Goal: Check status

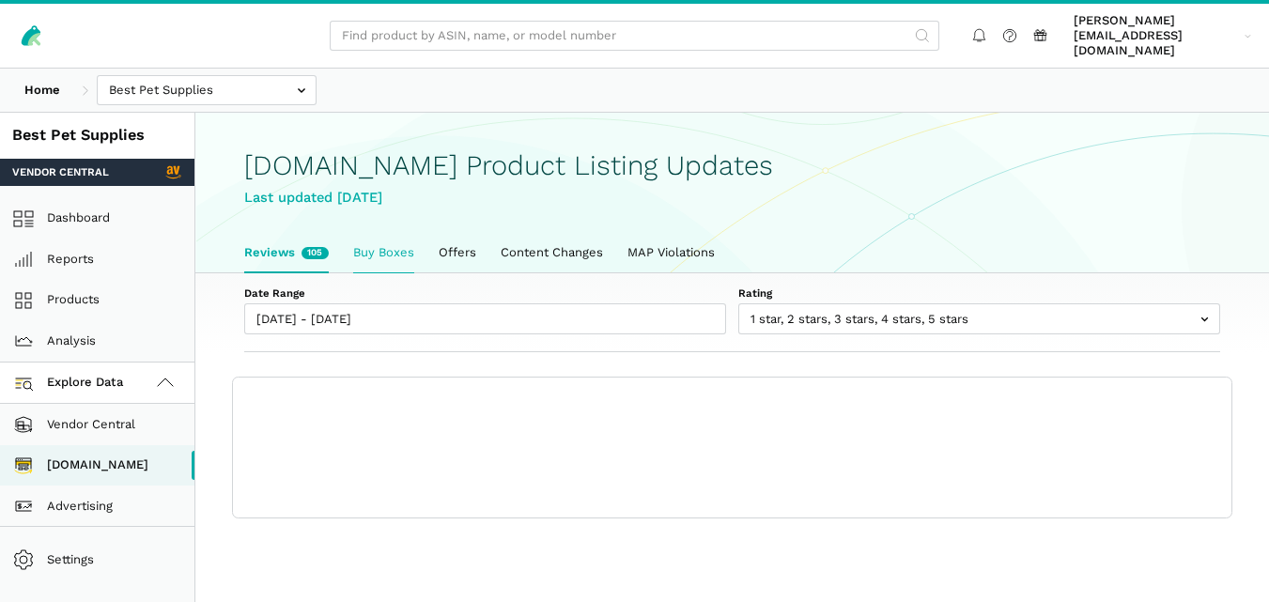
scroll to position [7, 0]
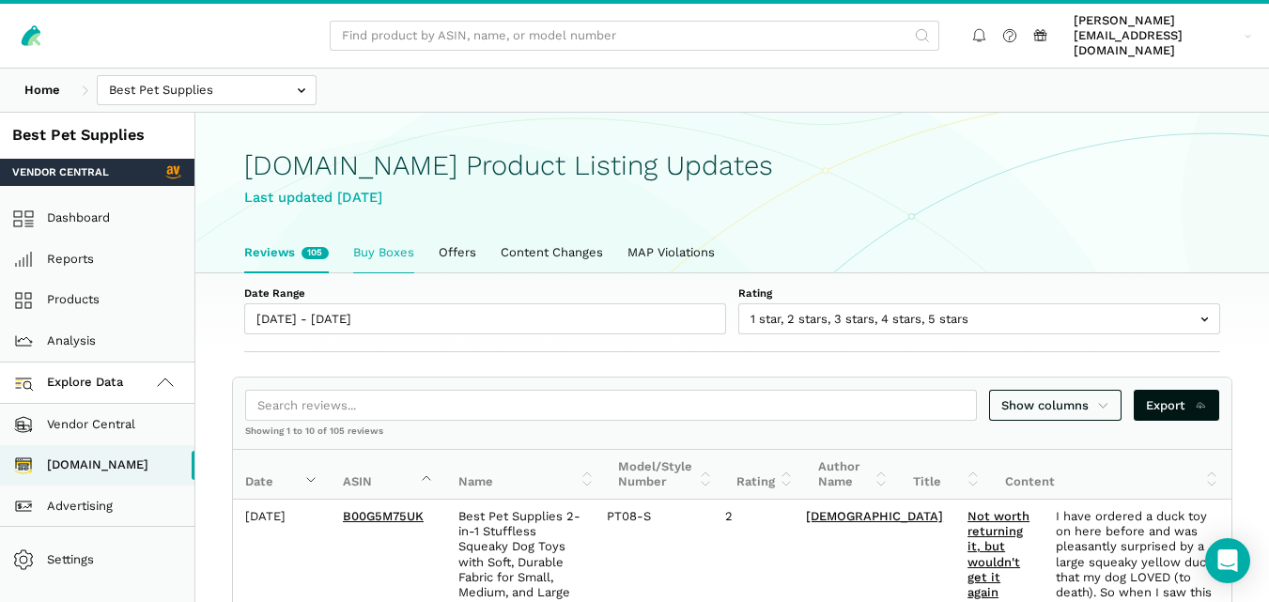
click at [368, 237] on link "Buy Boxes" at bounding box center [384, 252] width 86 height 39
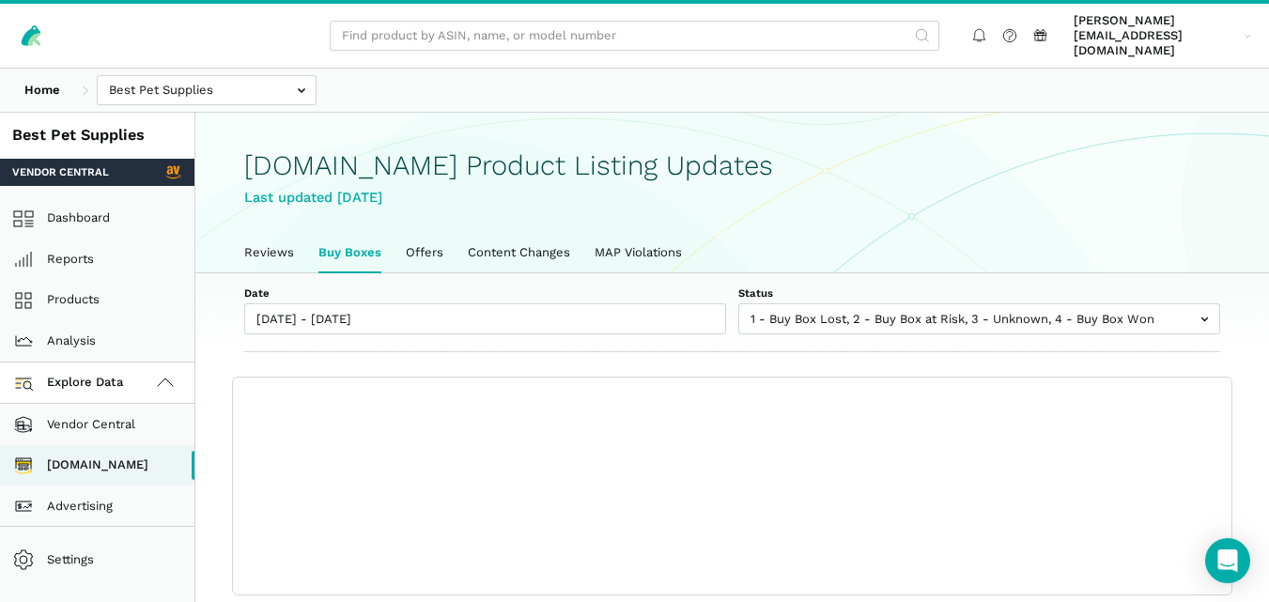
scroll to position [7, 0]
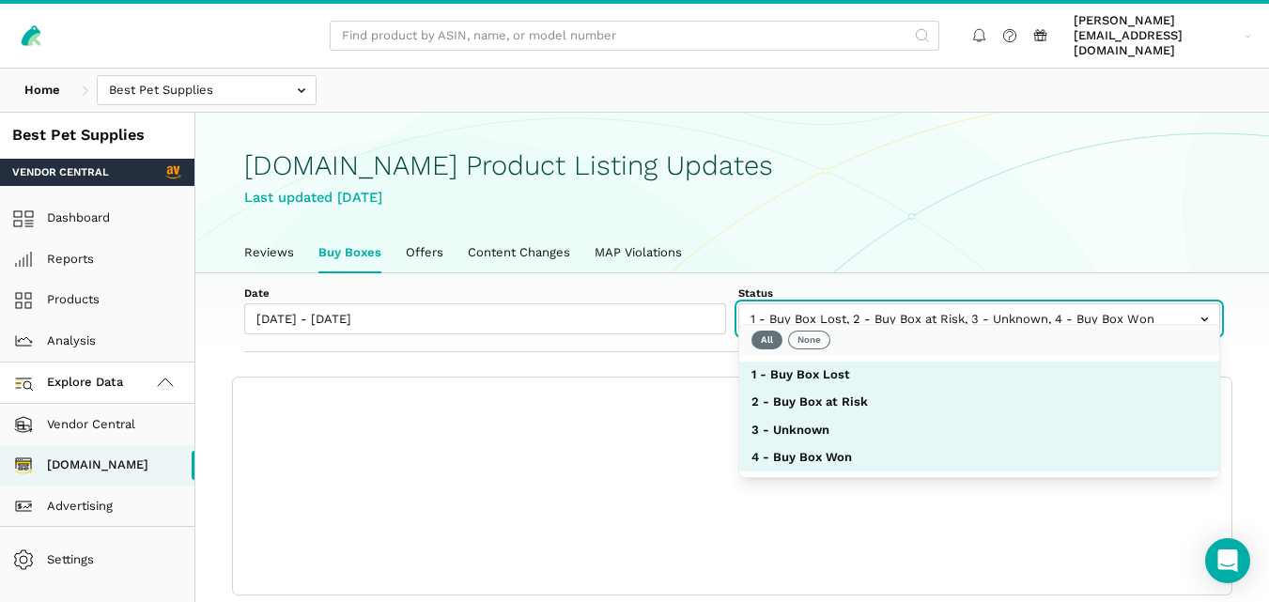
click at [829, 303] on input "text" at bounding box center [980, 318] width 482 height 31
click at [817, 336] on button "None" at bounding box center [809, 340] width 42 height 19
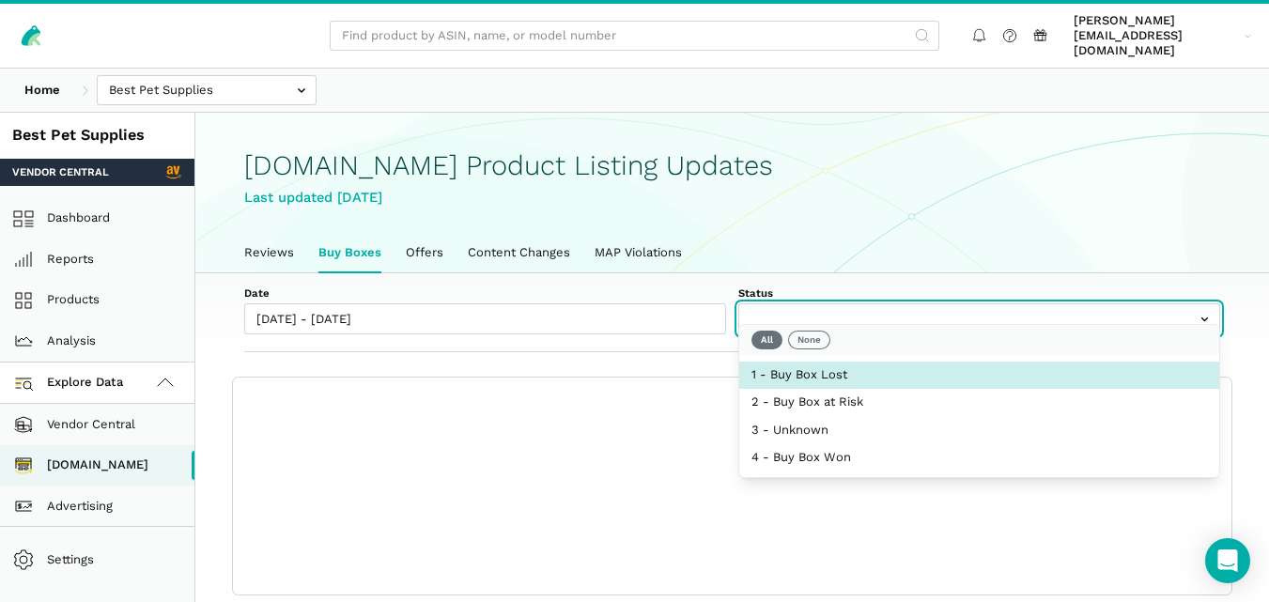
select select "1 - Buy Box Lost"
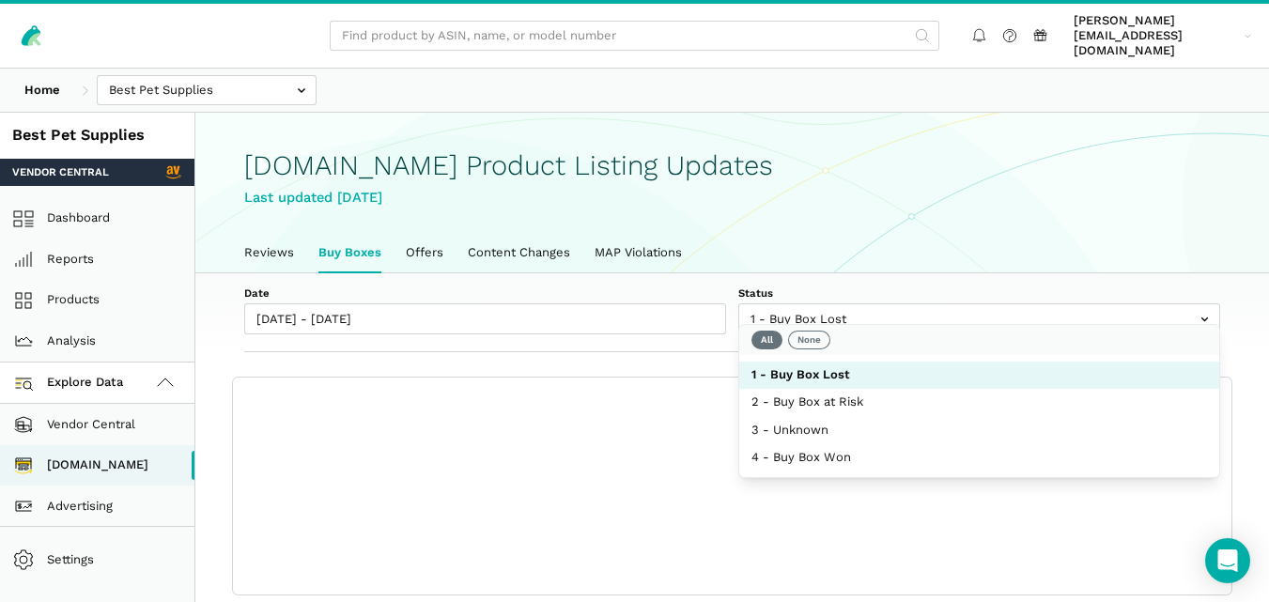
click at [708, 327] on div "Date [DATE] - [DATE] Status 1 - Buy Box Lost 2 - Buy Box at Risk 3 - Unknown 4 …" at bounding box center [732, 313] width 1074 height 80
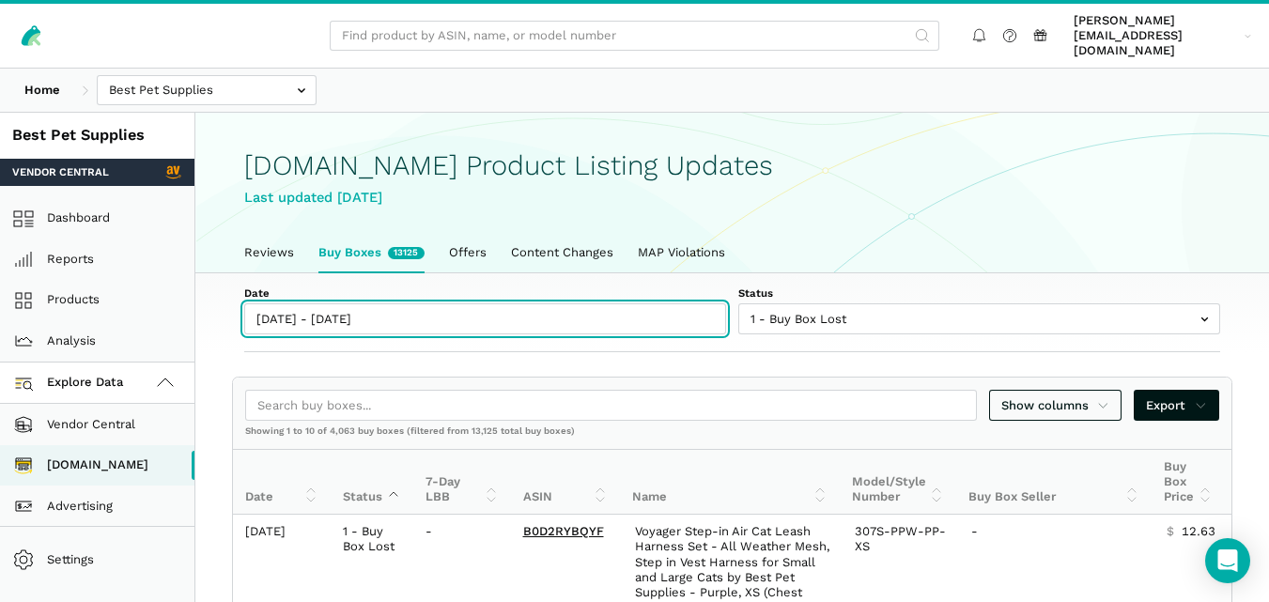
type input "[DATE]"
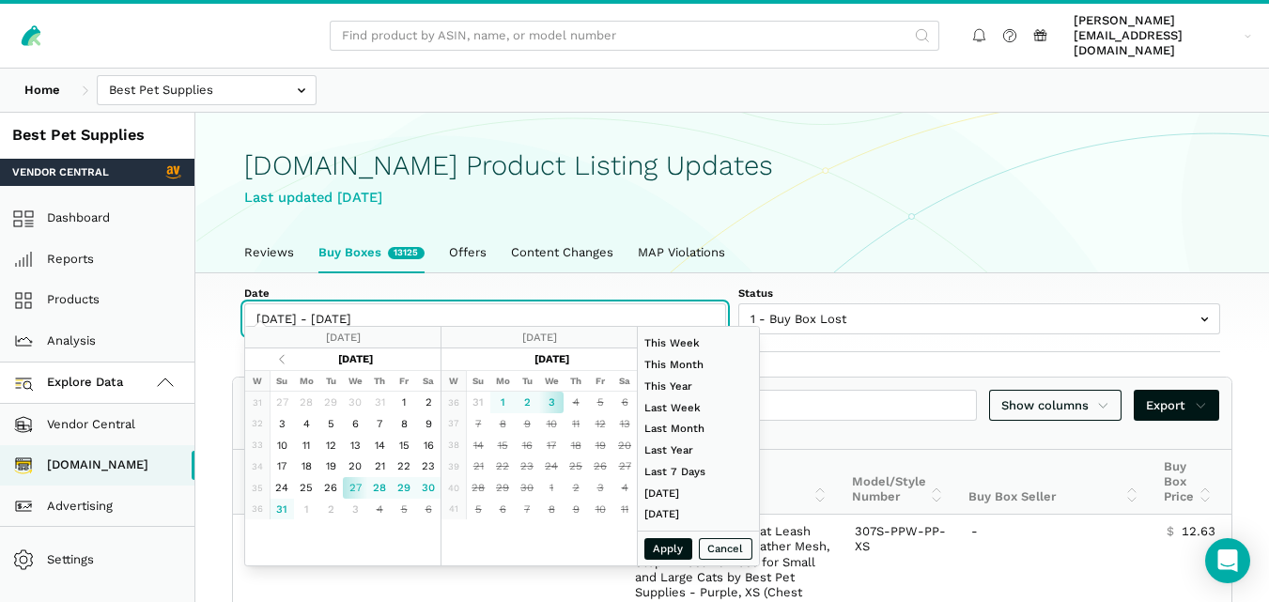
click at [392, 312] on input "[DATE] - [DATE]" at bounding box center [485, 318] width 482 height 31
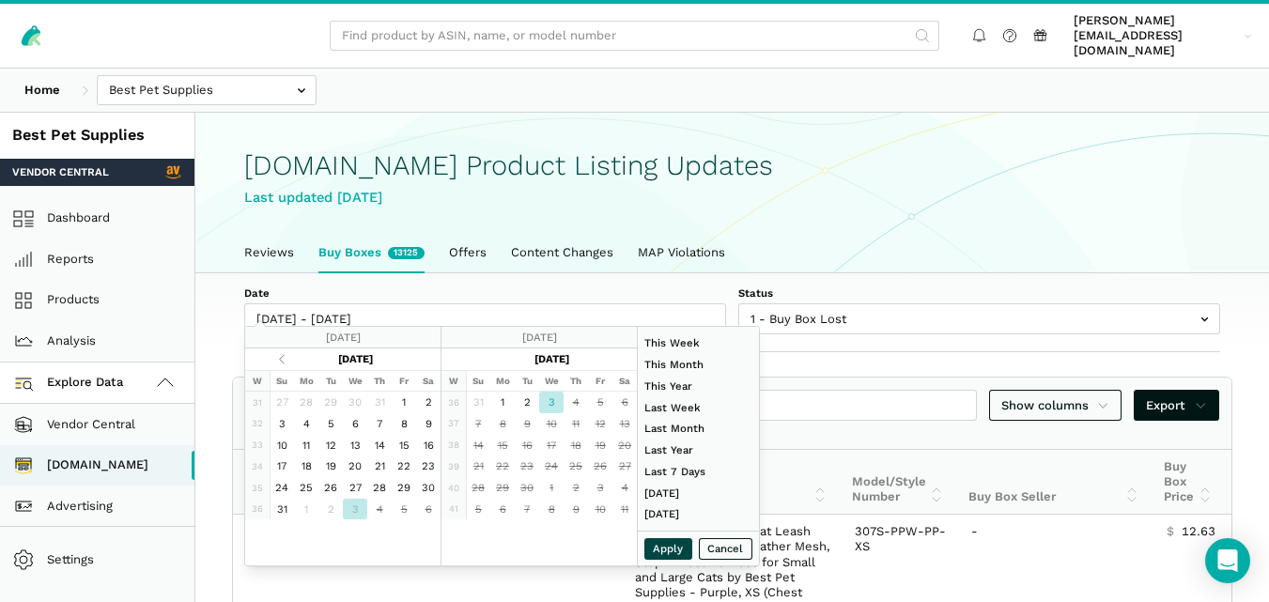
type input "[DATE]"
click at [675, 550] on button "Apply" at bounding box center [669, 549] width 49 height 22
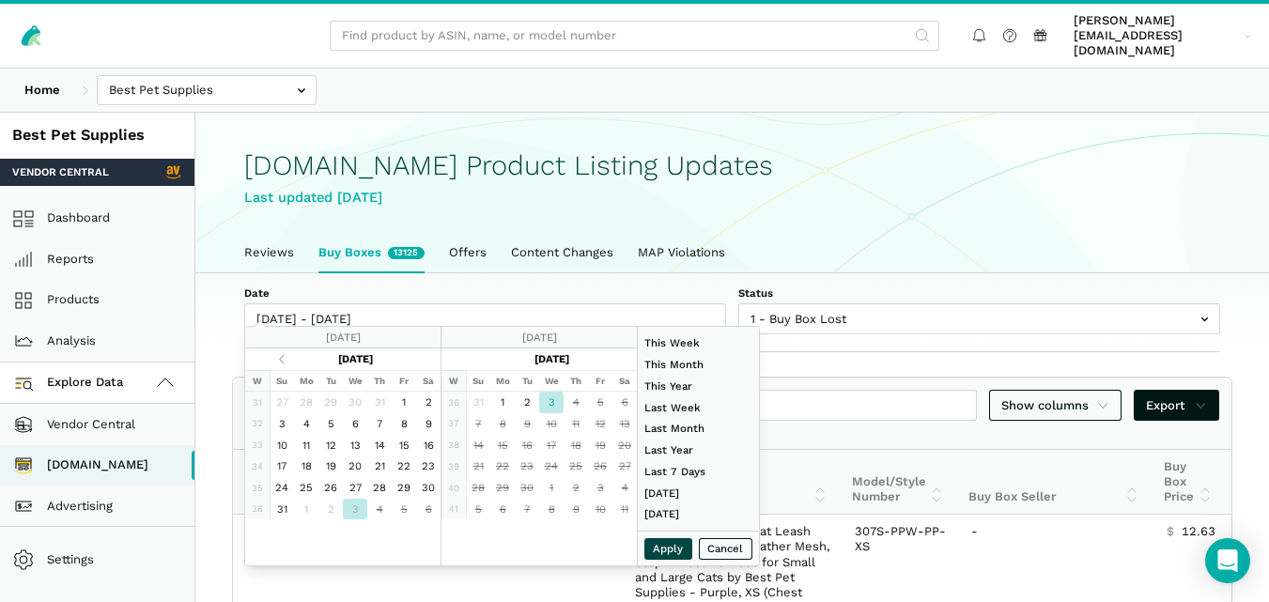
type input "[DATE] - [DATE]"
